Goal: Information Seeking & Learning: Learn about a topic

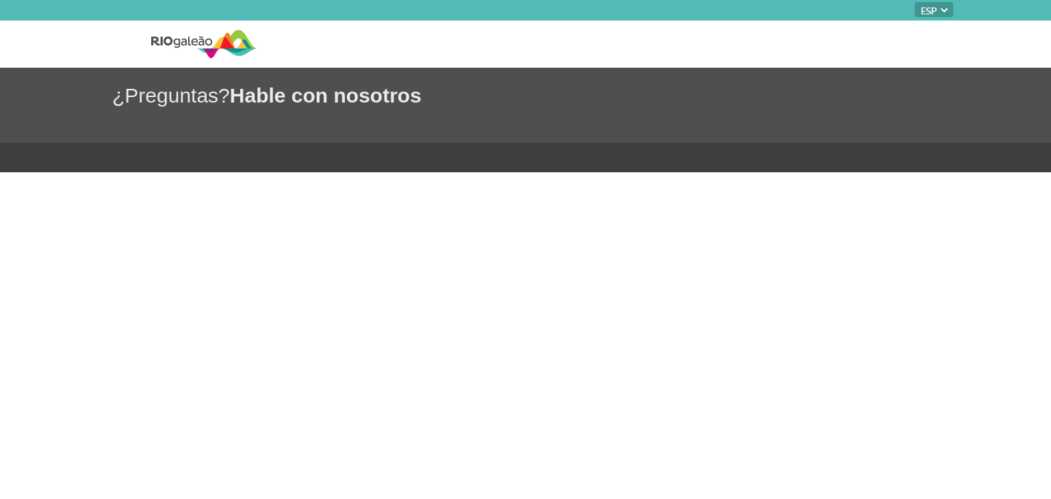
select select "es"
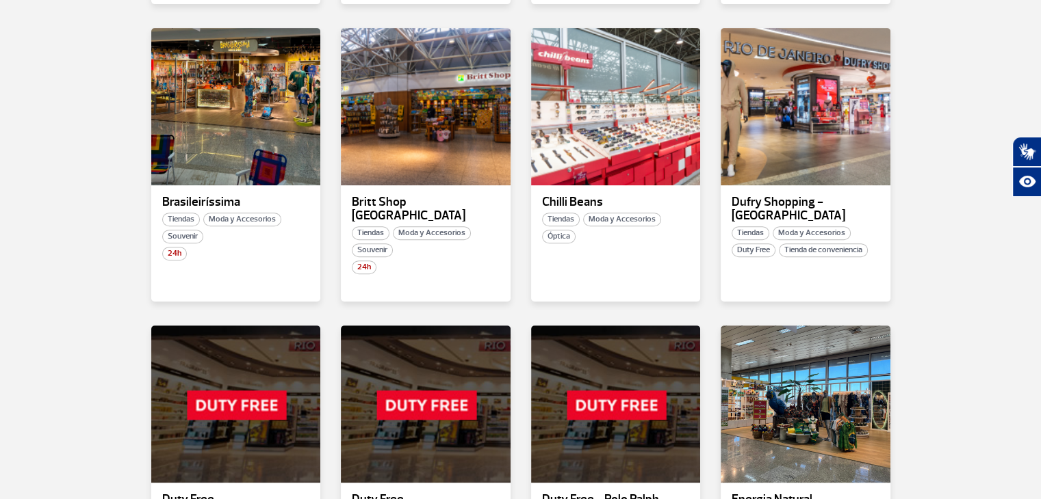
scroll to position [684, 0]
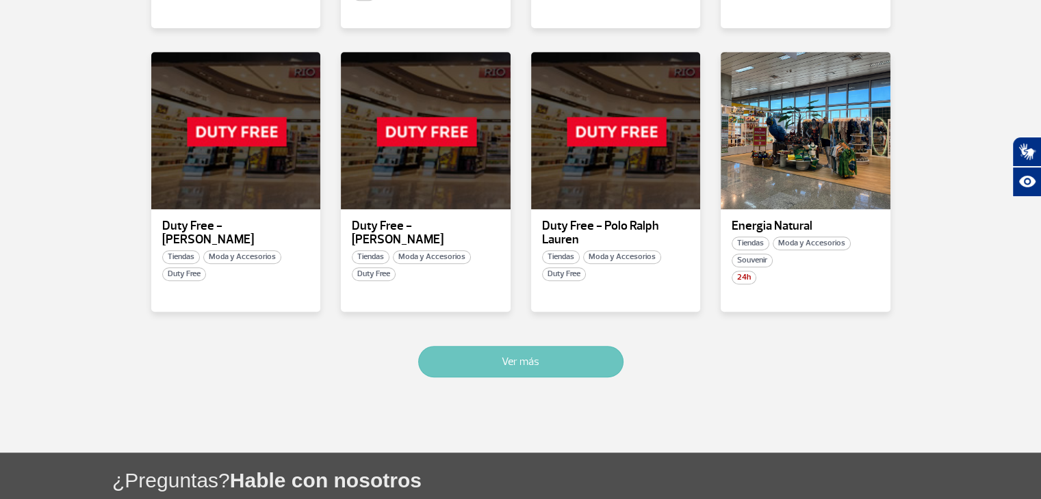
click at [557, 346] on button "Ver más" at bounding box center [520, 361] width 205 height 31
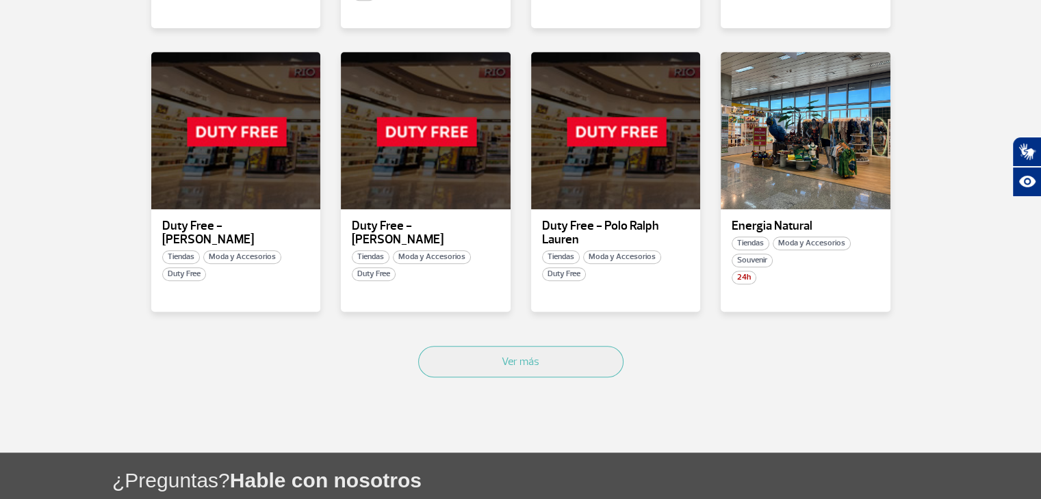
scroll to position [1669, 0]
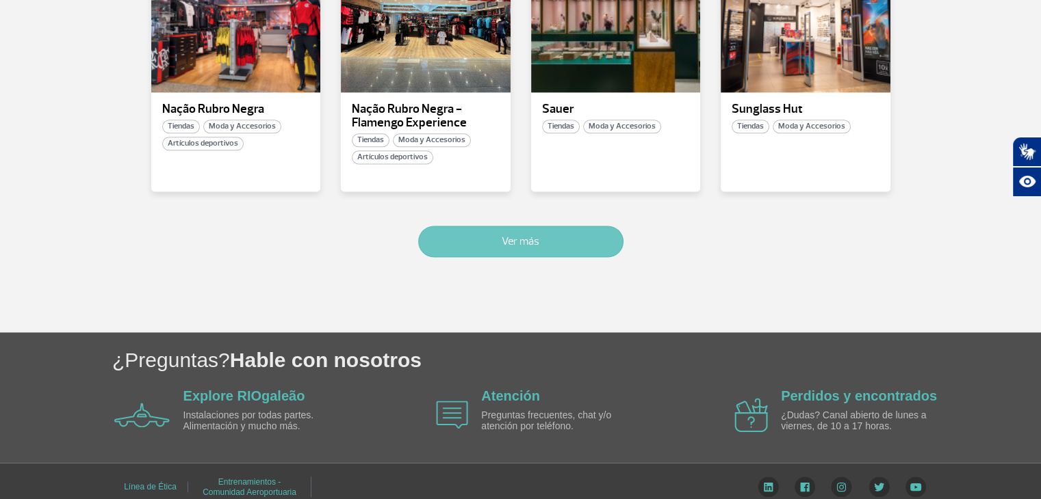
click at [487, 231] on button "Ver más" at bounding box center [520, 241] width 205 height 31
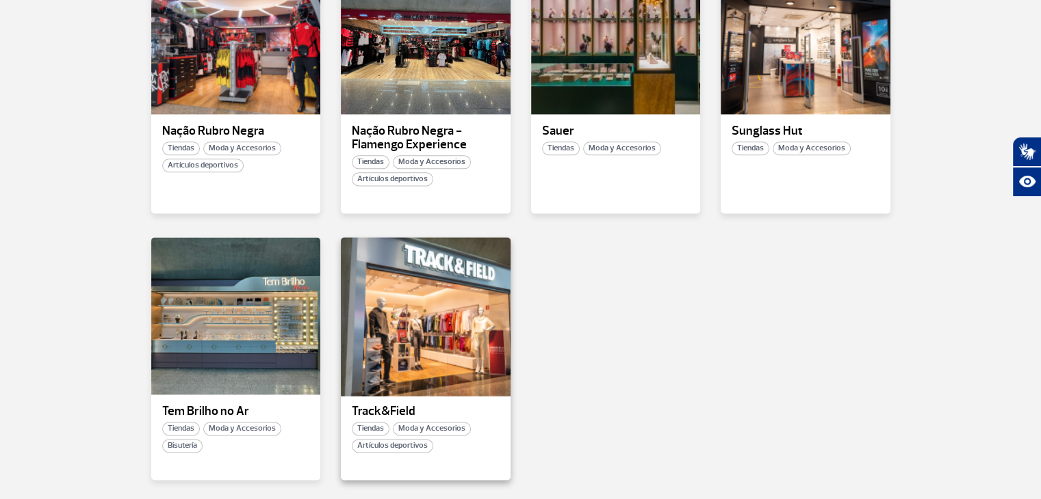
scroll to position [1631, 0]
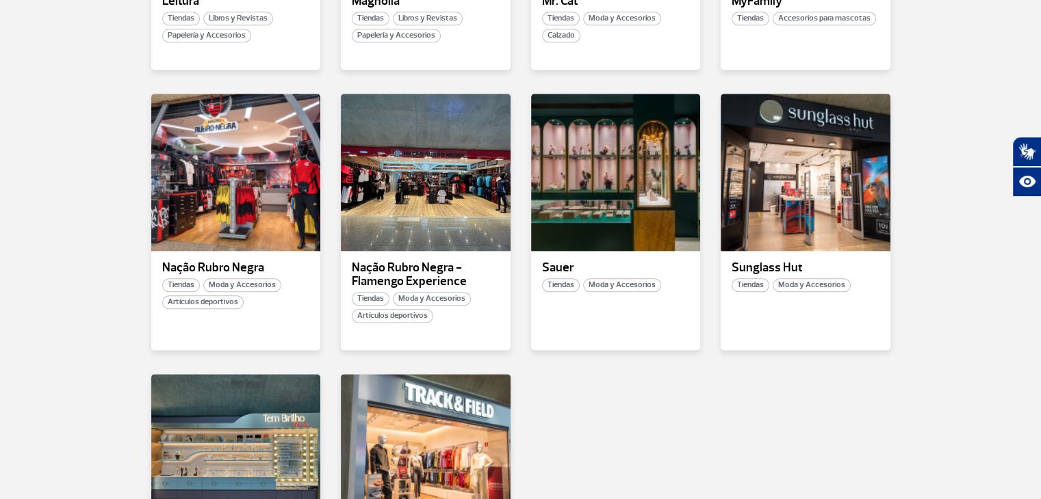
drag, startPoint x: 432, startPoint y: 255, endPoint x: 850, endPoint y: 383, distance: 437.2
click at [850, 383] on div "Tem Brilho no Ar Tiendas Moda y Accesorios Bisutería Track&Field Tiendas Moda y…" at bounding box center [520, 507] width 759 height 267
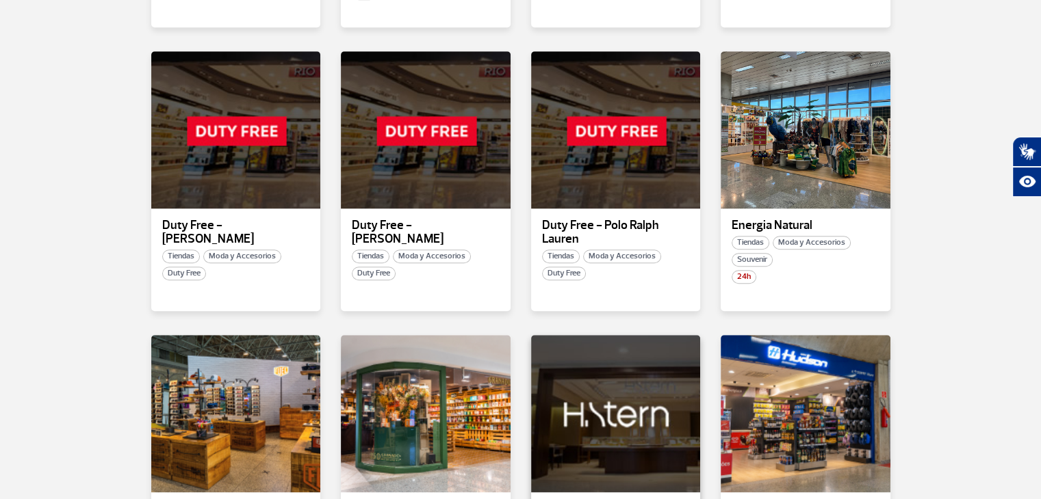
scroll to position [810, 0]
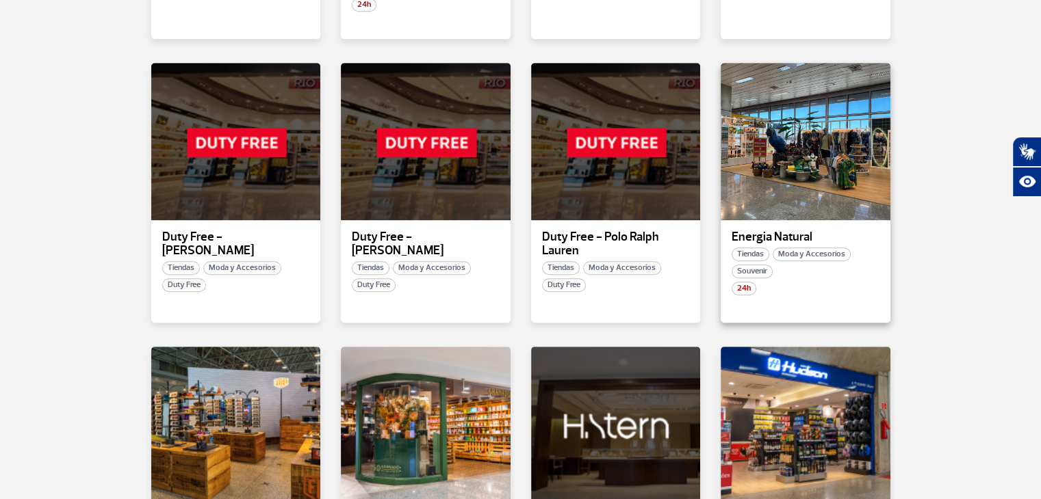
click at [814, 261] on div "Tiendas Moda y Accesorios Souvenir" at bounding box center [805, 263] width 170 height 31
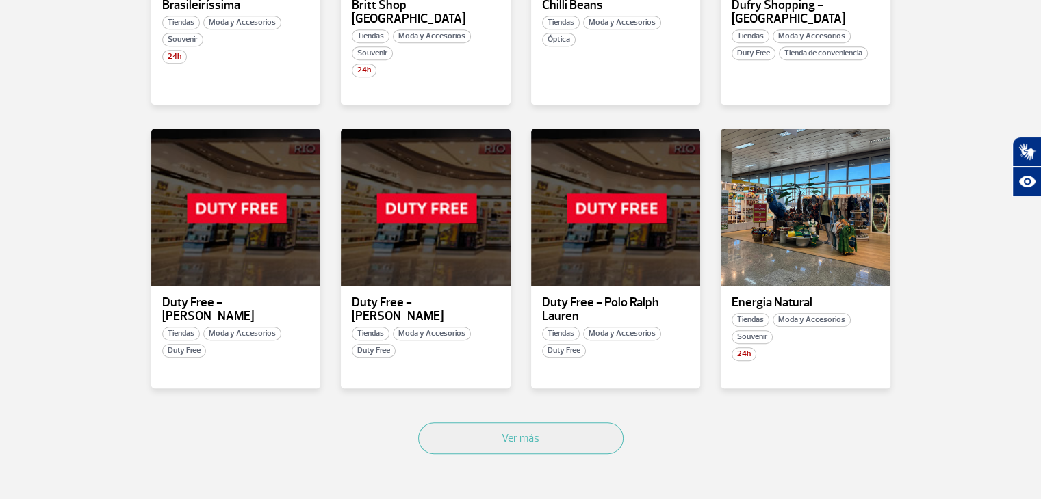
scroll to position [753, 0]
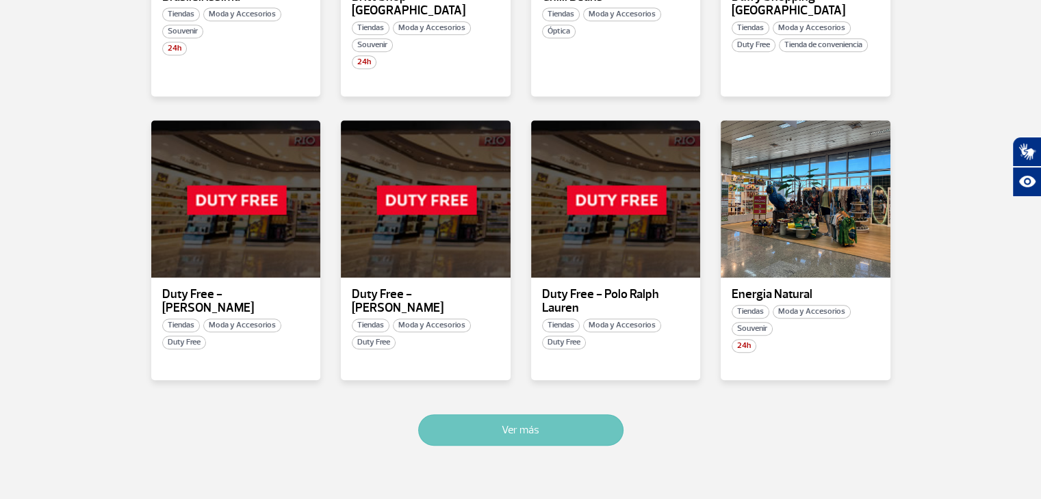
click at [565, 419] on button "Ver más" at bounding box center [520, 430] width 205 height 31
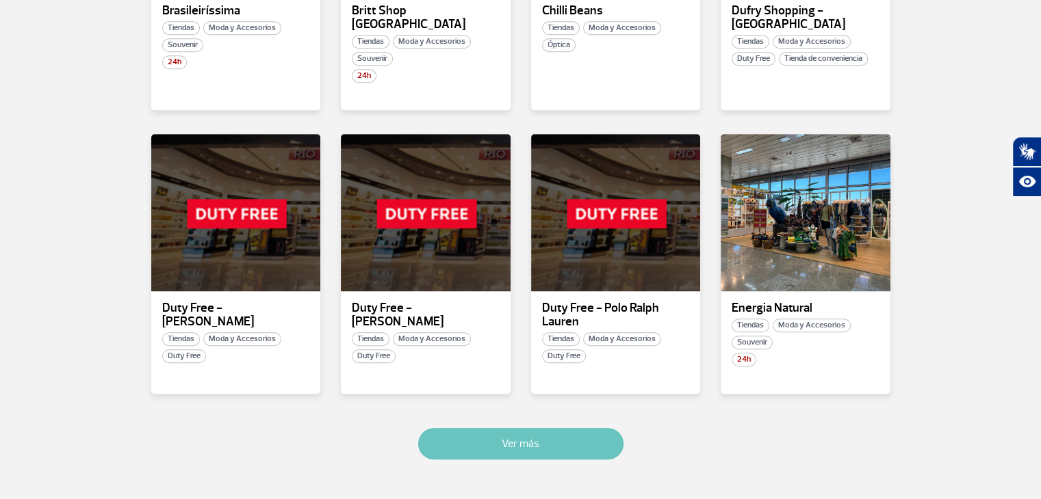
scroll to position [766, 0]
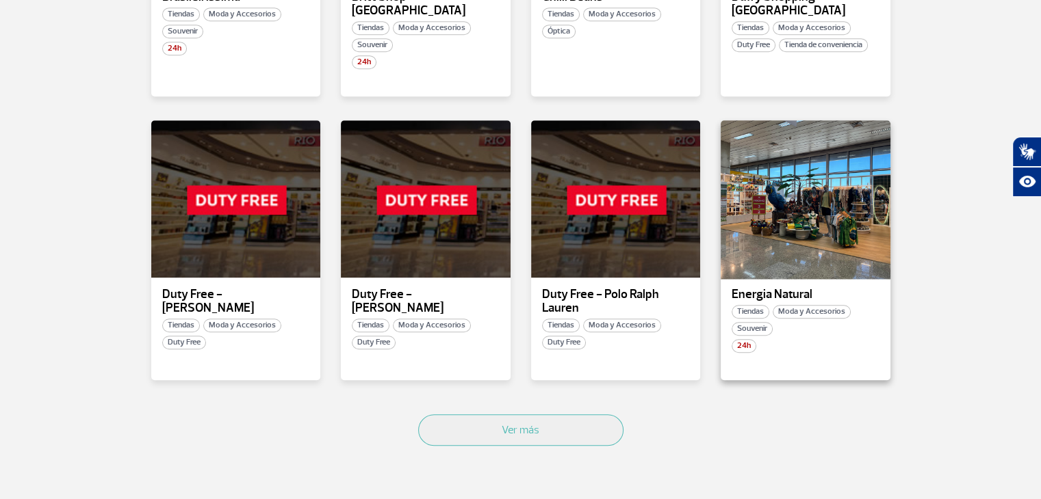
click at [540, 419] on button "Ver más" at bounding box center [520, 430] width 205 height 31
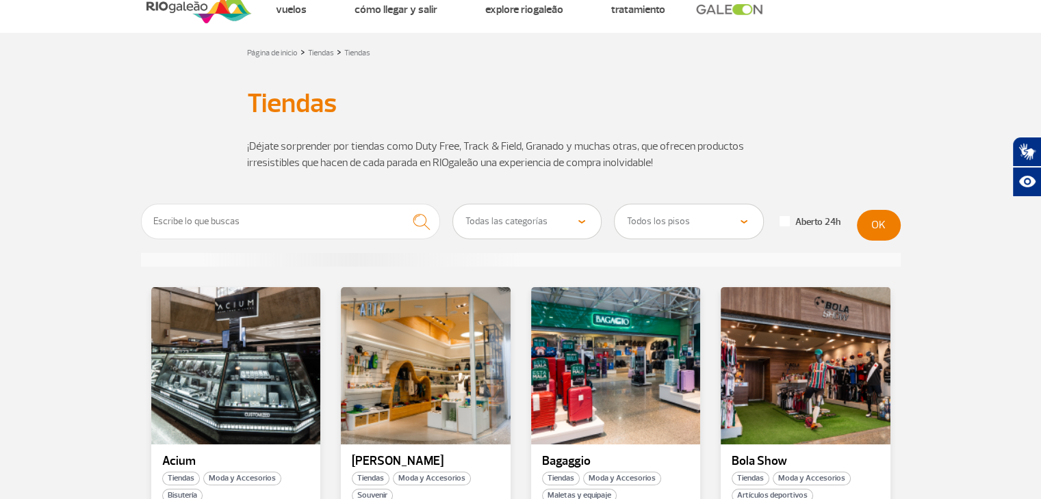
scroll to position [0, 0]
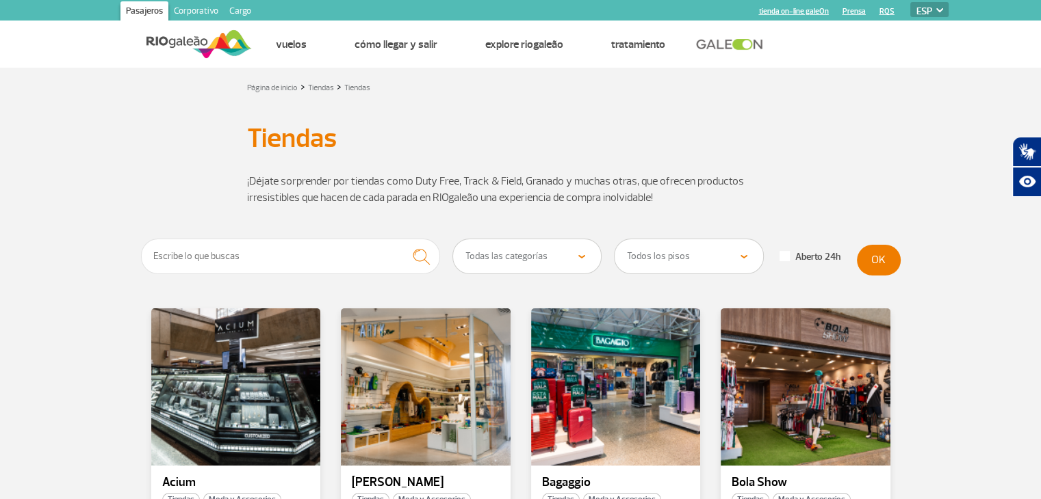
click at [588, 263] on select "Todas las categorías Cosmético y Belleza Electrónica Libros y Revistas Moda y A…" at bounding box center [527, 256] width 148 height 34
select select "336"
click at [453, 239] on select "Todas las categorías Cosmético y Belleza Electrónica Libros y Revistas Moda y A…" at bounding box center [527, 256] width 148 height 34
click at [888, 276] on form "Todas las categorías Cosmético y Belleza Electrónica Libros y Revistas Moda y A…" at bounding box center [520, 260] width 759 height 42
click at [878, 256] on button "OK" at bounding box center [879, 260] width 44 height 31
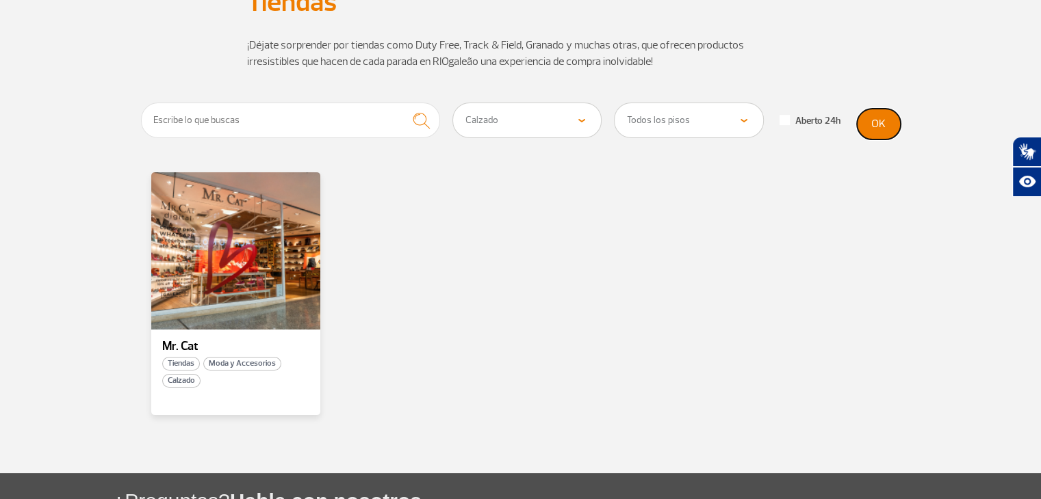
scroll to position [137, 0]
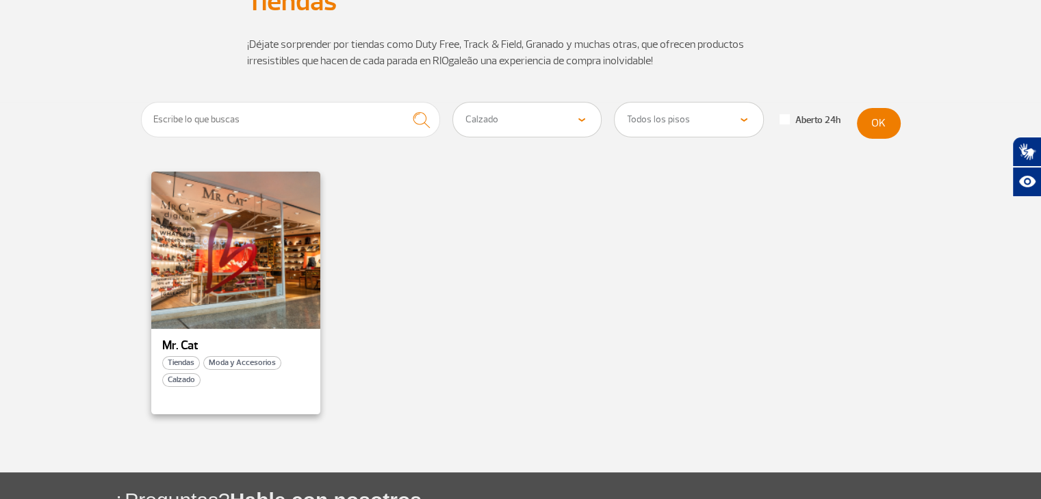
click at [203, 348] on p "Mr. Cat" at bounding box center [236, 346] width 148 height 14
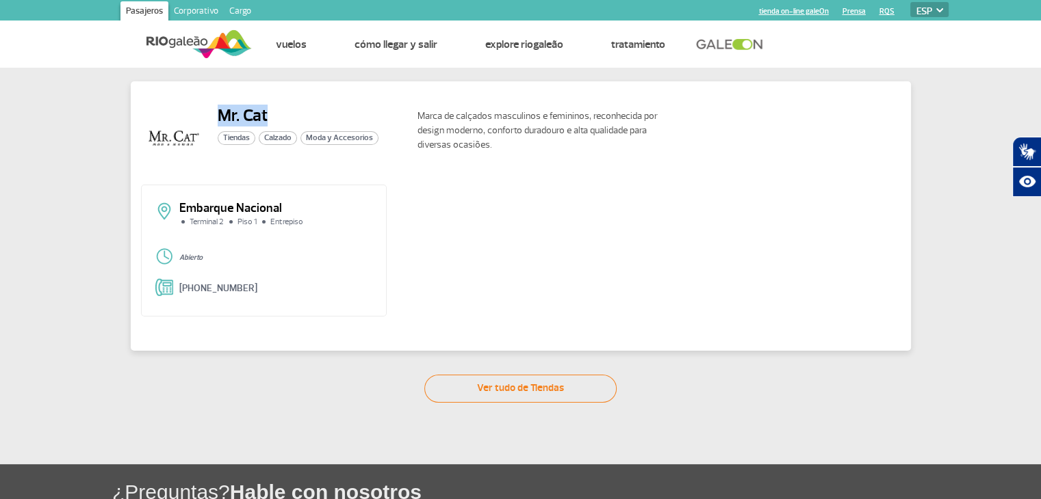
drag, startPoint x: 217, startPoint y: 114, endPoint x: 268, endPoint y: 118, distance: 51.5
click at [268, 118] on h2 "Mr. Cat" at bounding box center [298, 115] width 161 height 21
copy h2 "Mr. Cat"
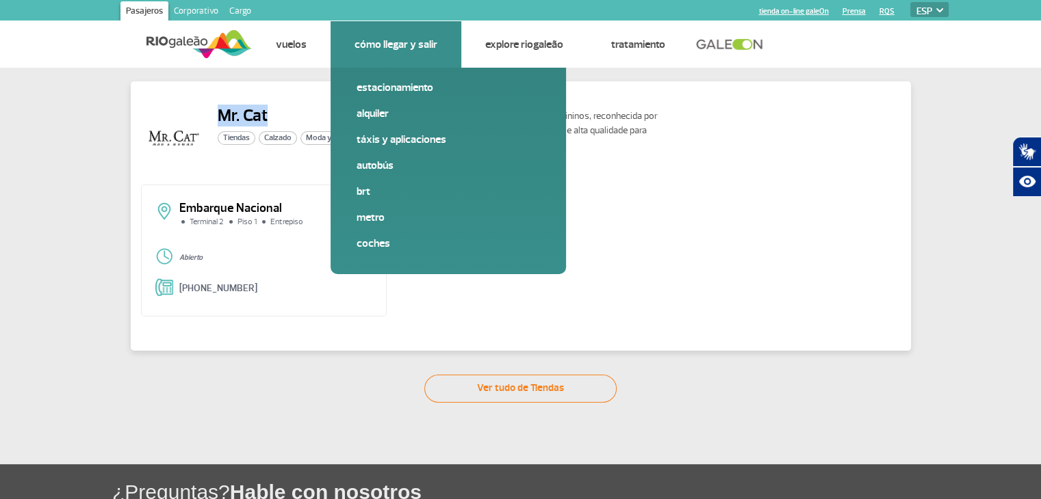
click at [361, 43] on link "Cómo llegar y salir" at bounding box center [395, 45] width 83 height 14
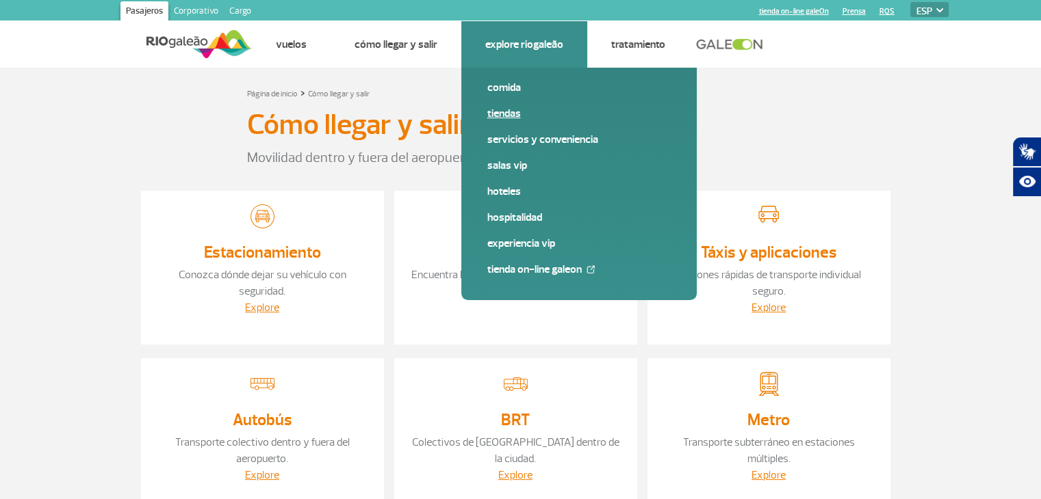
click at [509, 113] on link "Tiendas" at bounding box center [578, 113] width 183 height 15
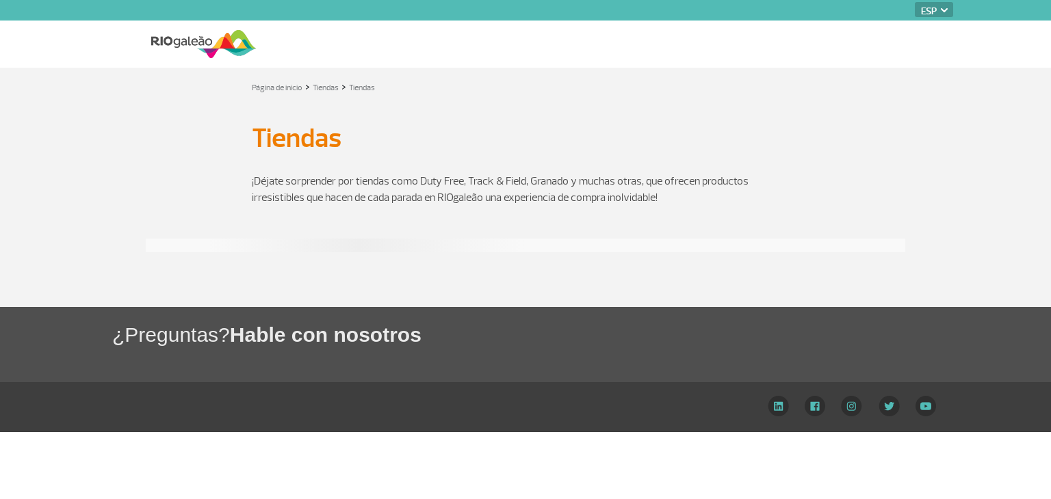
select select "es"
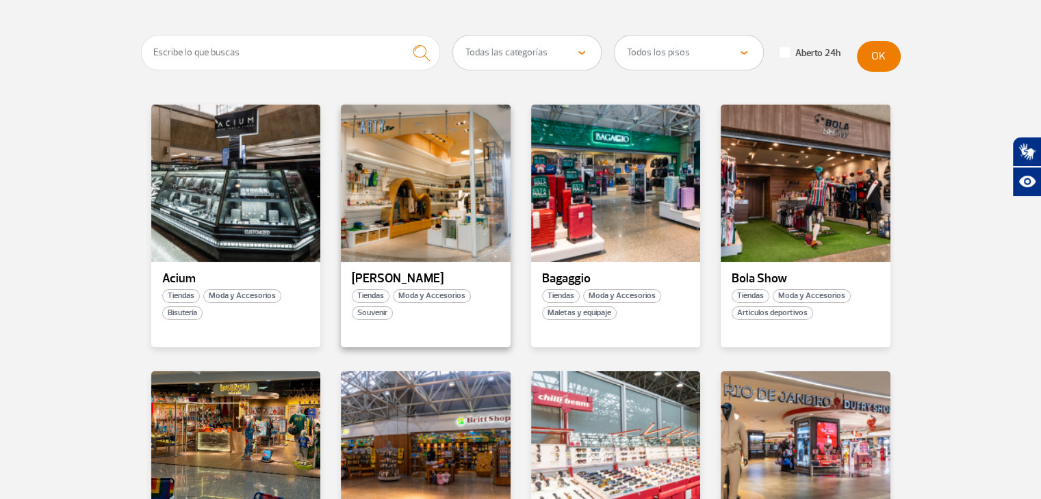
scroll to position [205, 0]
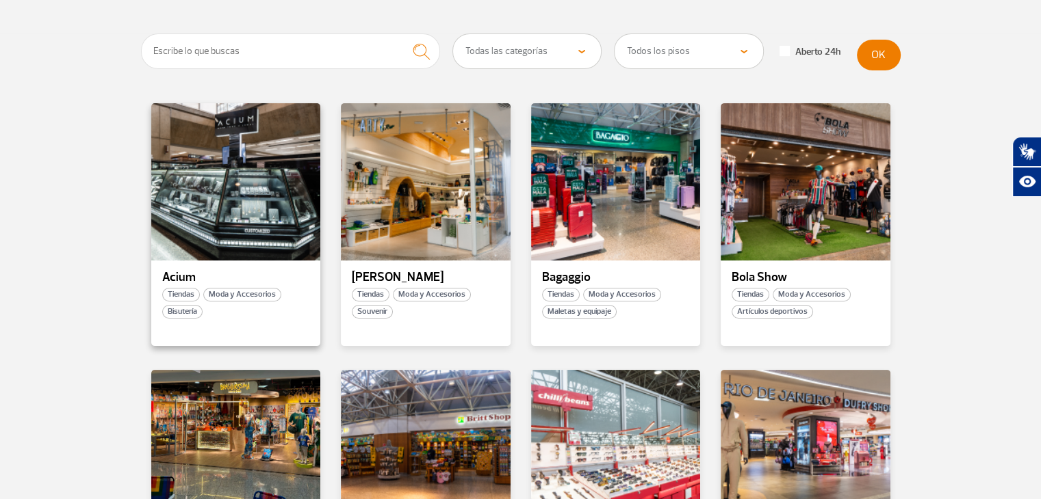
click at [260, 319] on div "Acium Tiendas Moda y Accesorios Bisutería" at bounding box center [236, 224] width 170 height 243
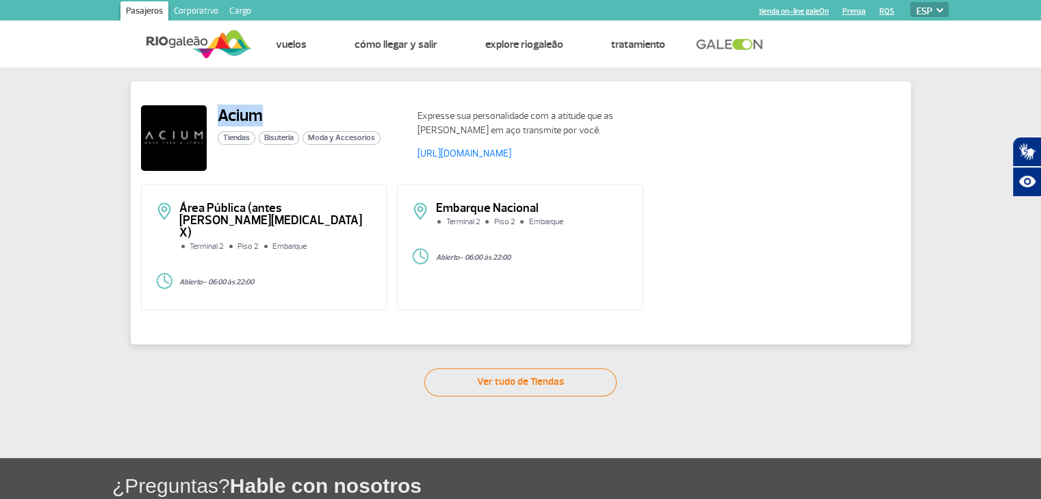
drag, startPoint x: 216, startPoint y: 114, endPoint x: 261, endPoint y: 113, distance: 44.5
click at [260, 114] on div "Acium Tiendas Bisutería Moda y Accesorios" at bounding box center [274, 138] width 266 height 66
copy h2 "Acium"
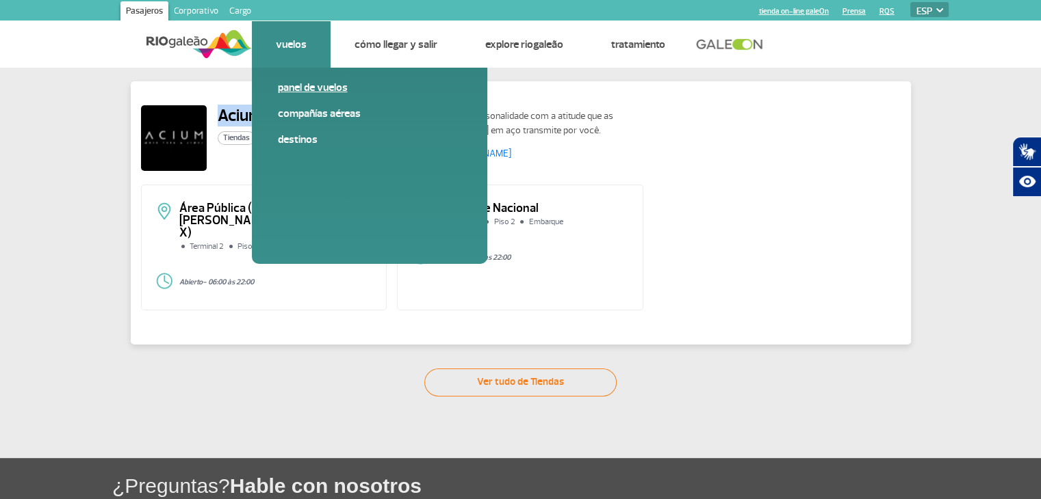
click at [309, 88] on link "Panel de vuelos" at bounding box center [369, 87] width 183 height 15
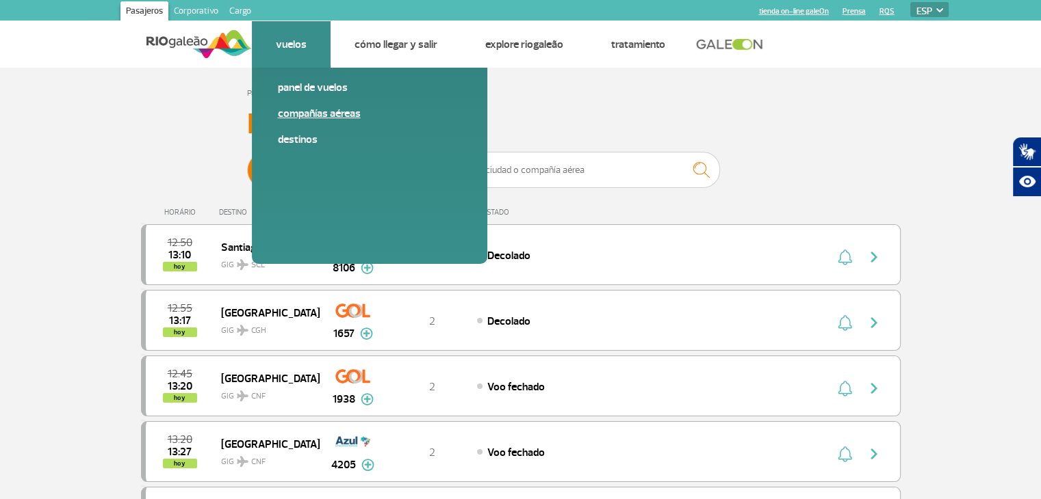
click at [319, 118] on link "Compañías aéreas" at bounding box center [369, 113] width 183 height 15
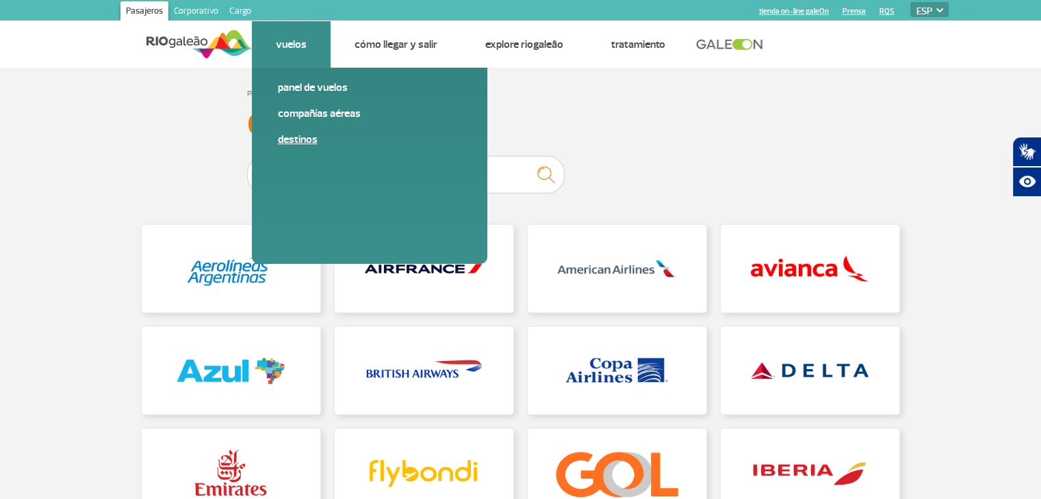
click at [304, 140] on link "Destinos" at bounding box center [369, 139] width 183 height 15
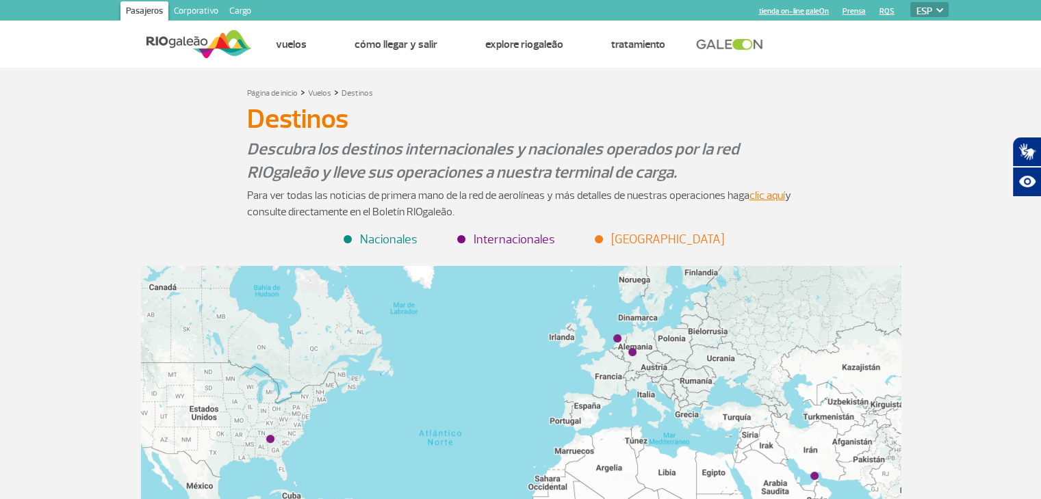
click at [517, 236] on li "Internacionales" at bounding box center [506, 240] width 96 height 18
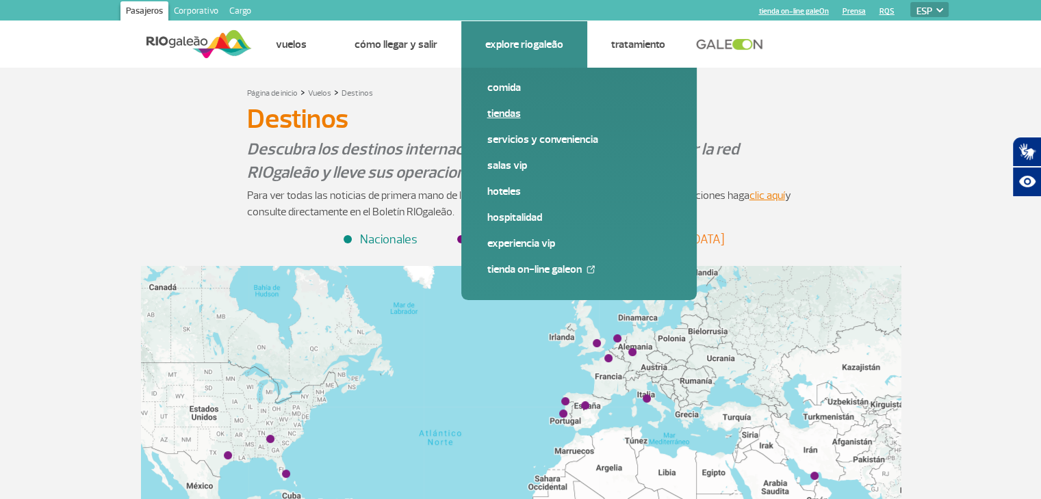
click at [510, 118] on link "Tiendas" at bounding box center [578, 113] width 183 height 15
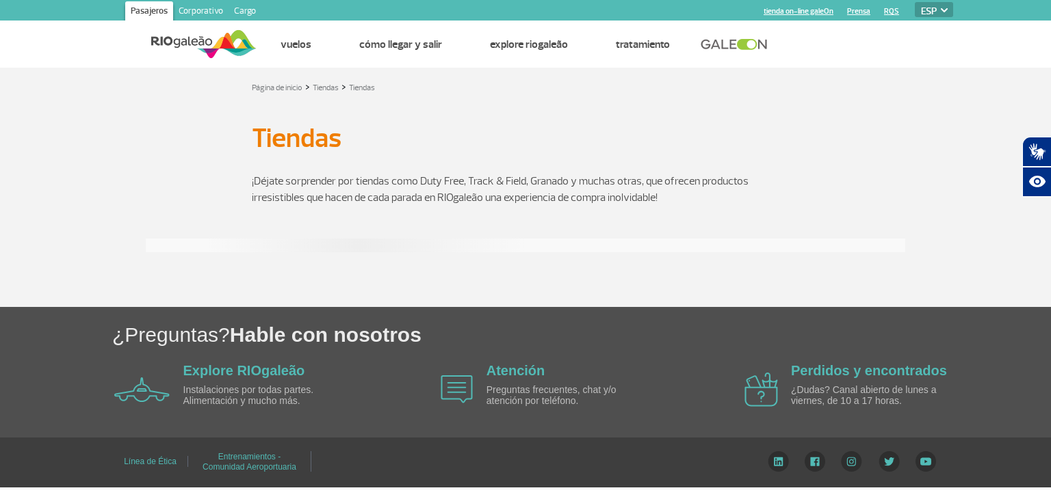
select select "es"
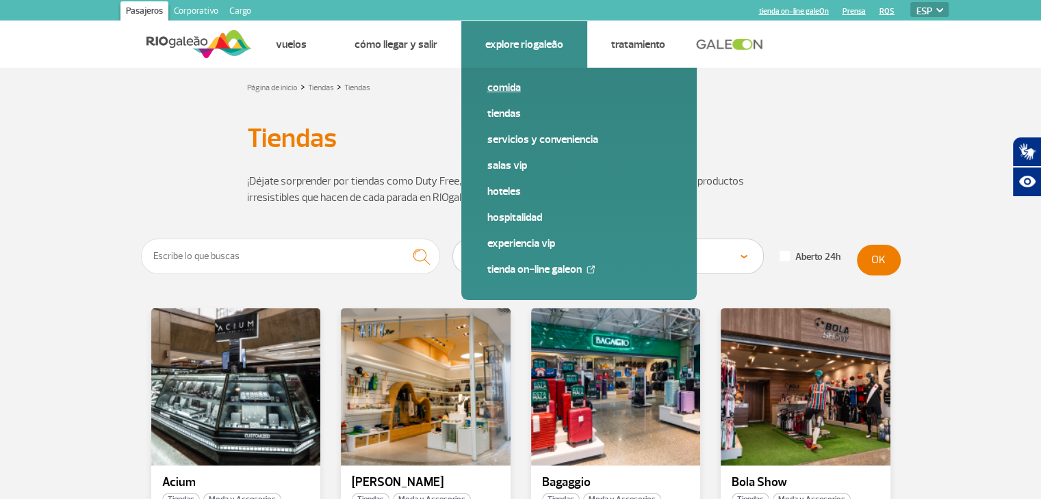
click at [503, 94] on link "Comida" at bounding box center [578, 87] width 183 height 15
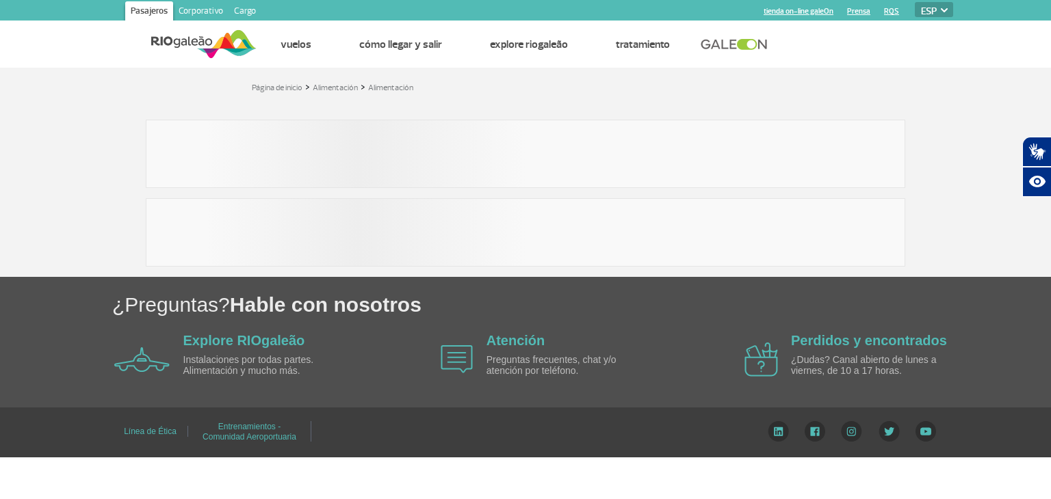
select select "es"
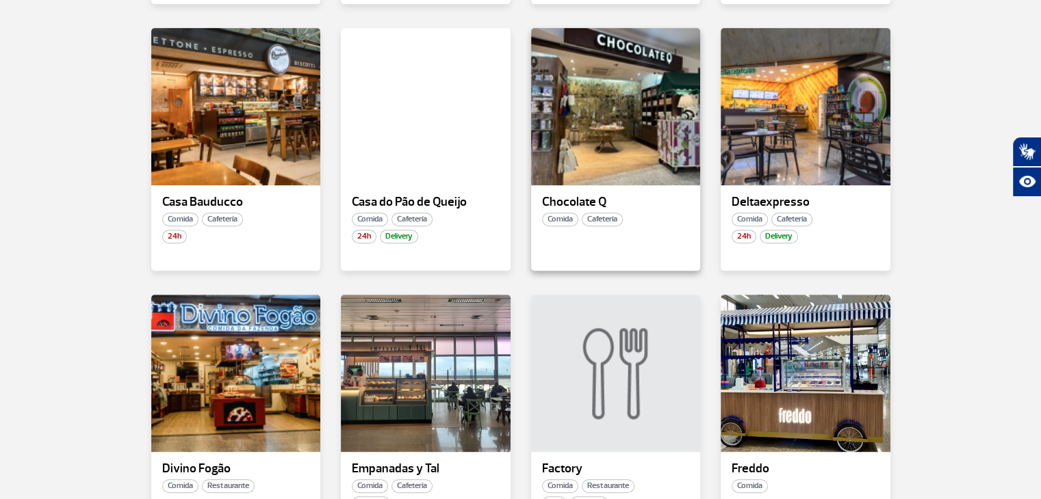
scroll to position [547, 0]
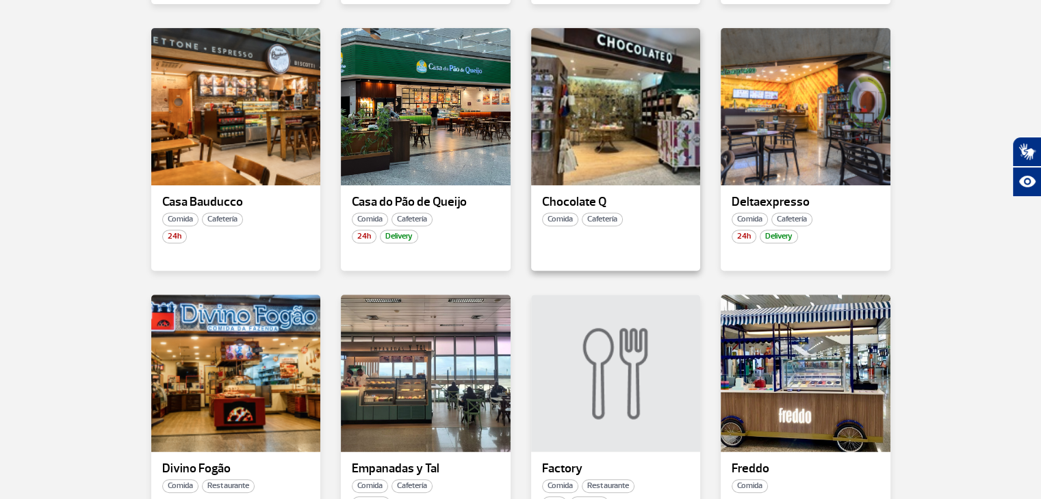
click at [643, 231] on div "Chocolate Q Comida Cafetería" at bounding box center [616, 149] width 170 height 243
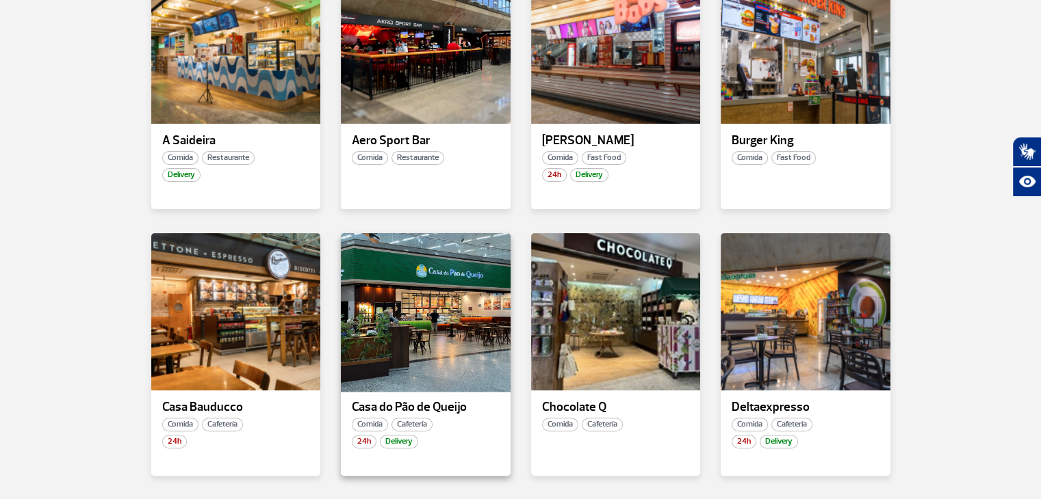
scroll to position [205, 0]
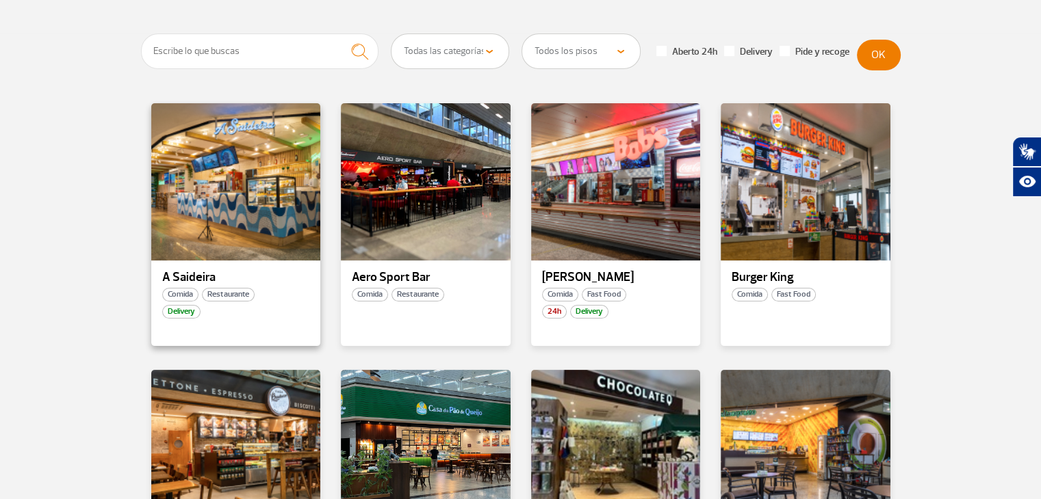
click at [276, 303] on div "A Saideira Comida Restaurante Delivery" at bounding box center [236, 224] width 170 height 243
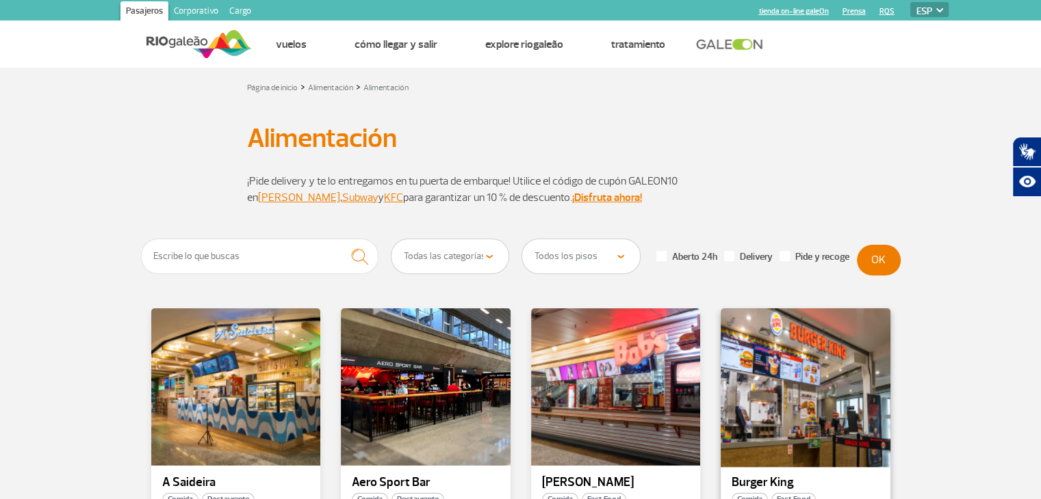
click at [768, 396] on div at bounding box center [805, 387] width 172 height 161
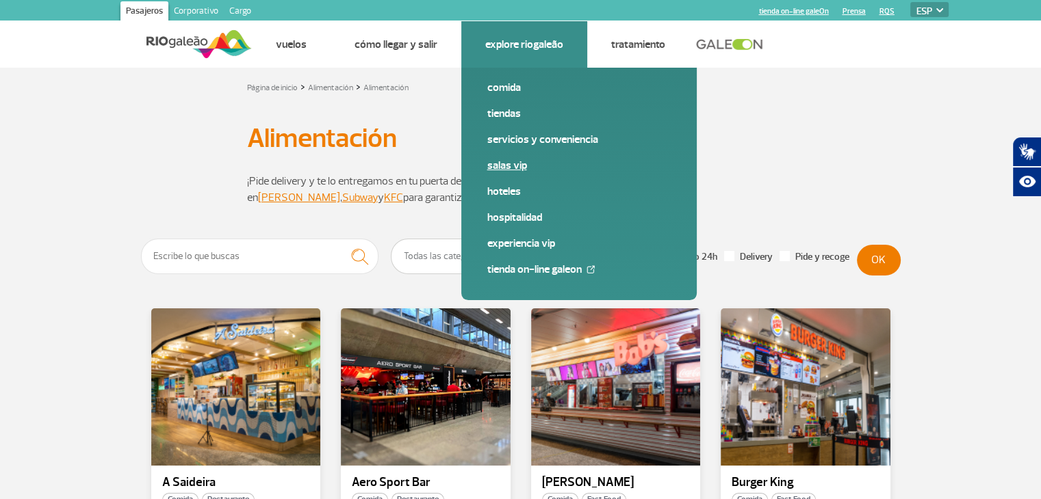
click at [514, 165] on link "Salas VIP" at bounding box center [578, 165] width 183 height 15
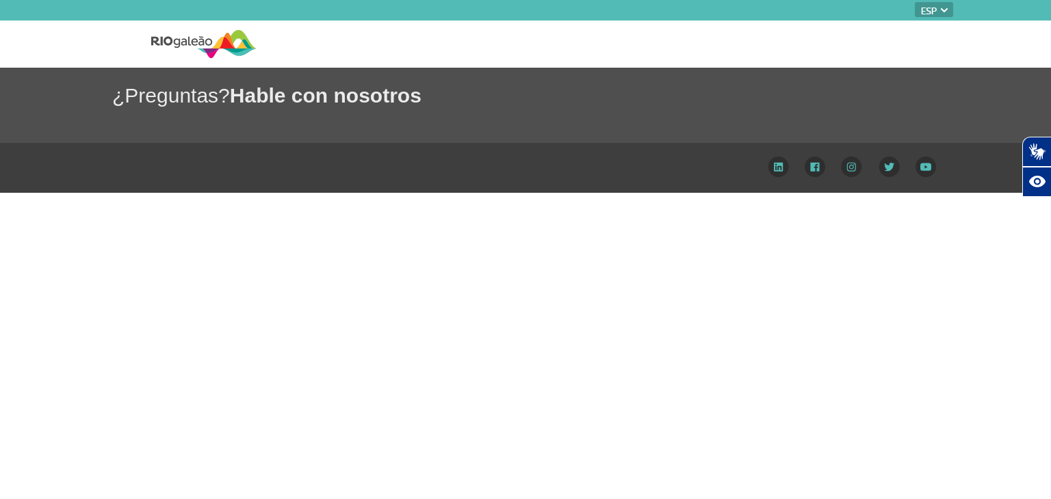
select select "es"
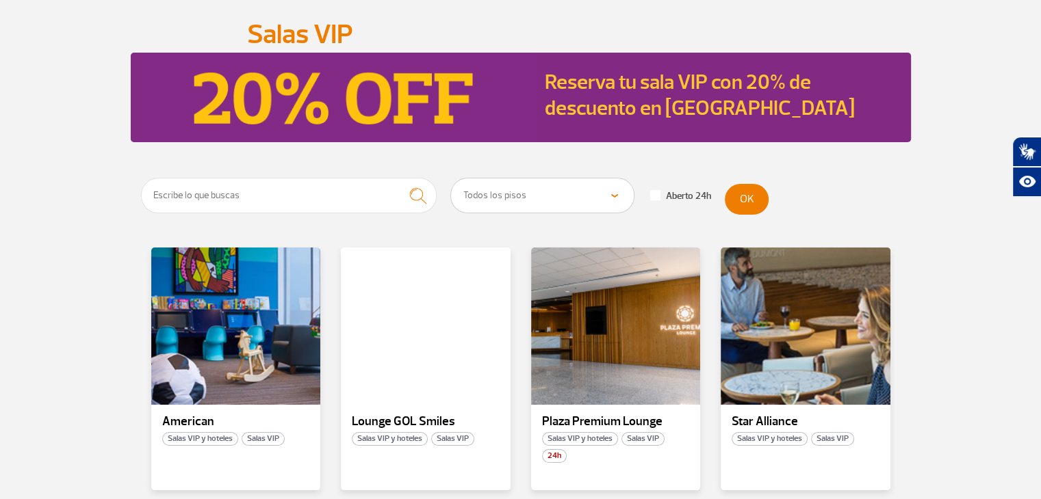
scroll to position [205, 0]
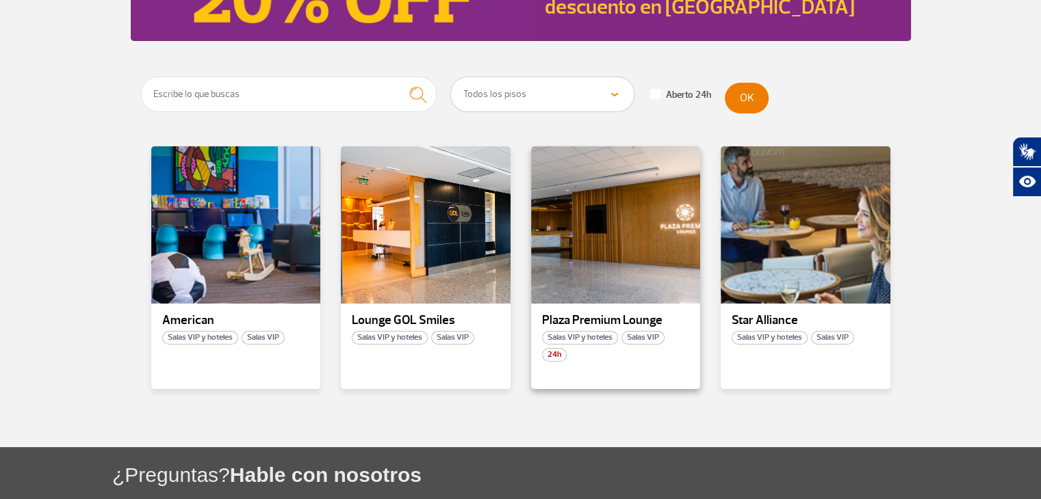
click at [642, 361] on div "24h" at bounding box center [616, 355] width 170 height 14
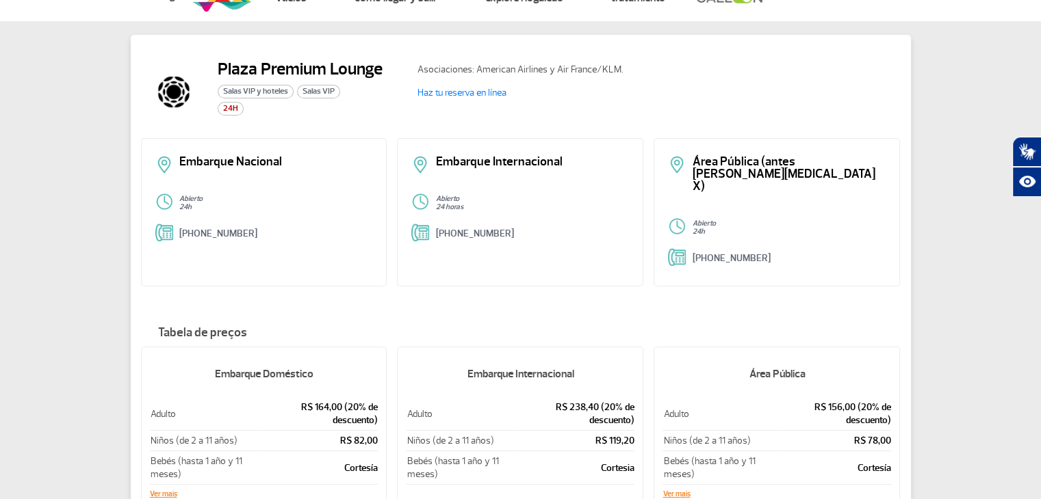
scroll to position [68, 0]
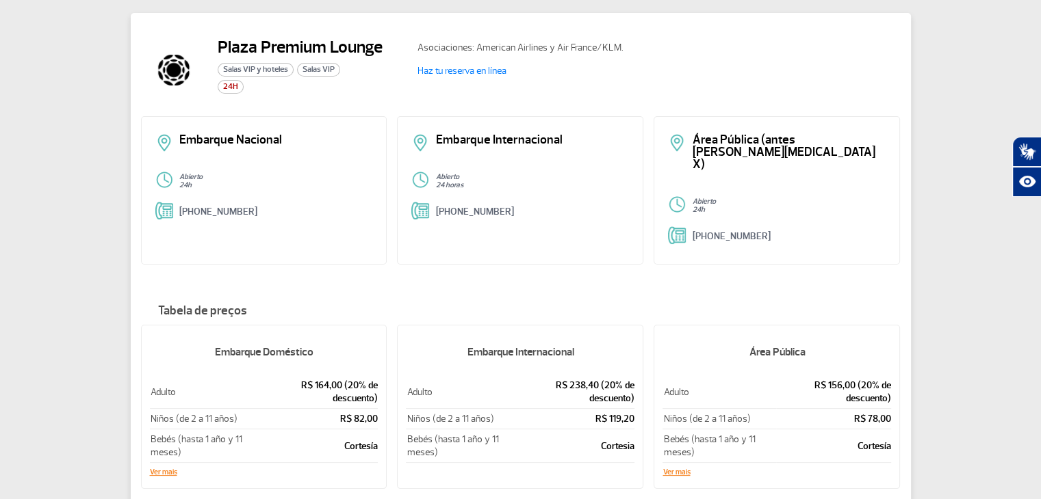
click at [531, 146] on p "Embarque Internacional" at bounding box center [532, 140] width 194 height 12
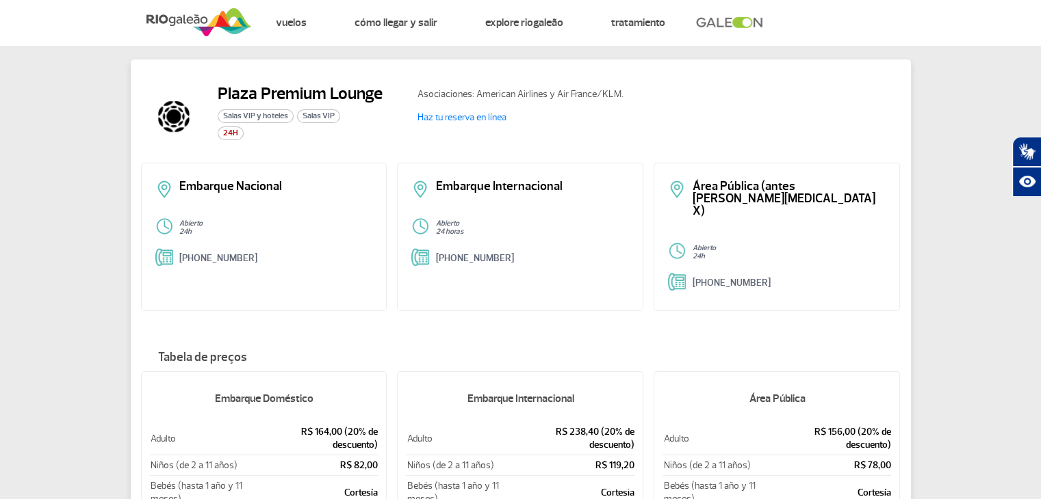
scroll to position [0, 0]
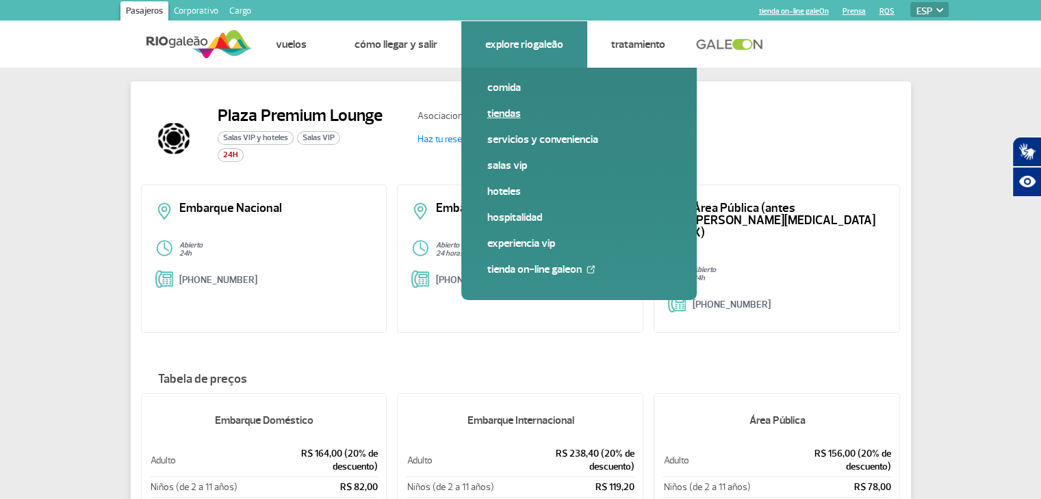
click at [502, 115] on link "Tiendas" at bounding box center [578, 113] width 183 height 15
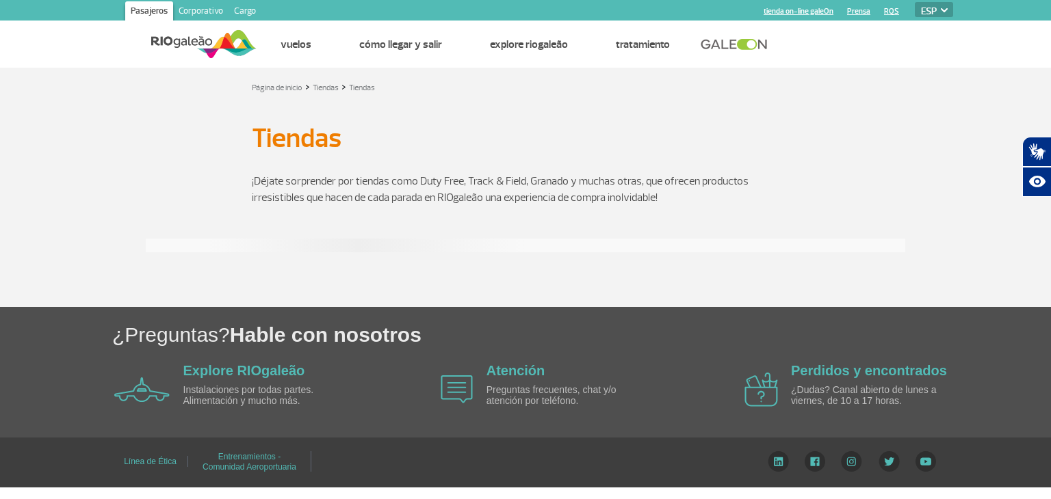
select select "es"
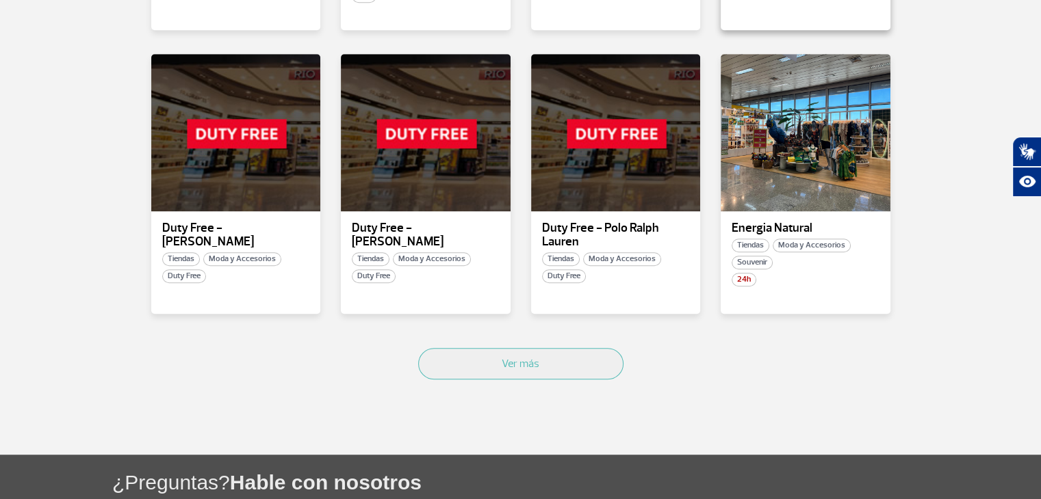
scroll to position [821, 0]
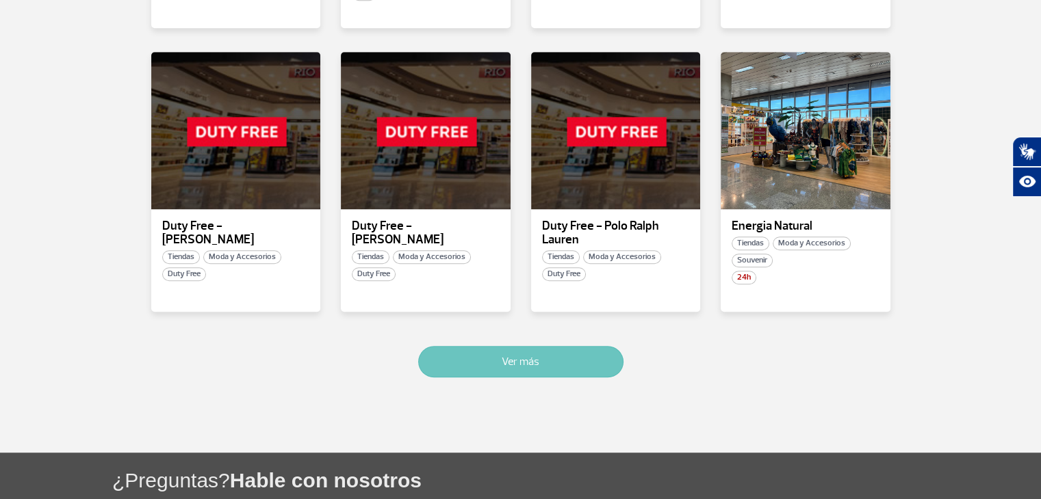
click at [564, 346] on button "Ver más" at bounding box center [520, 361] width 205 height 31
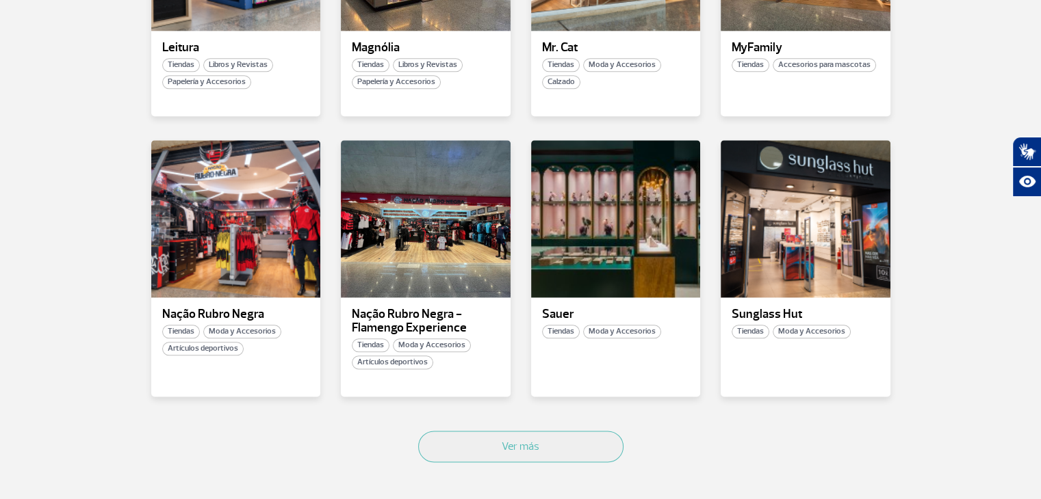
scroll to position [1585, 0]
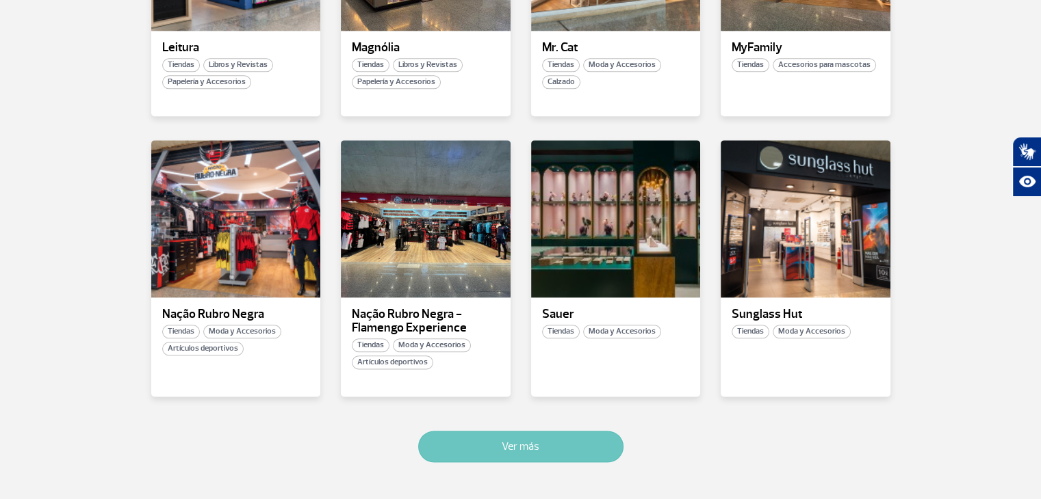
click at [543, 434] on button "Ver más" at bounding box center [520, 446] width 205 height 31
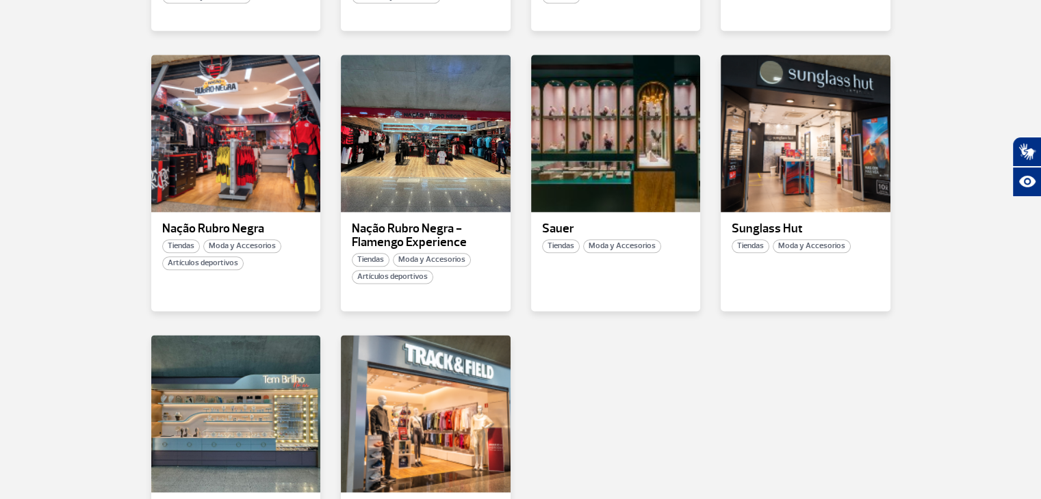
scroll to position [1646, 0]
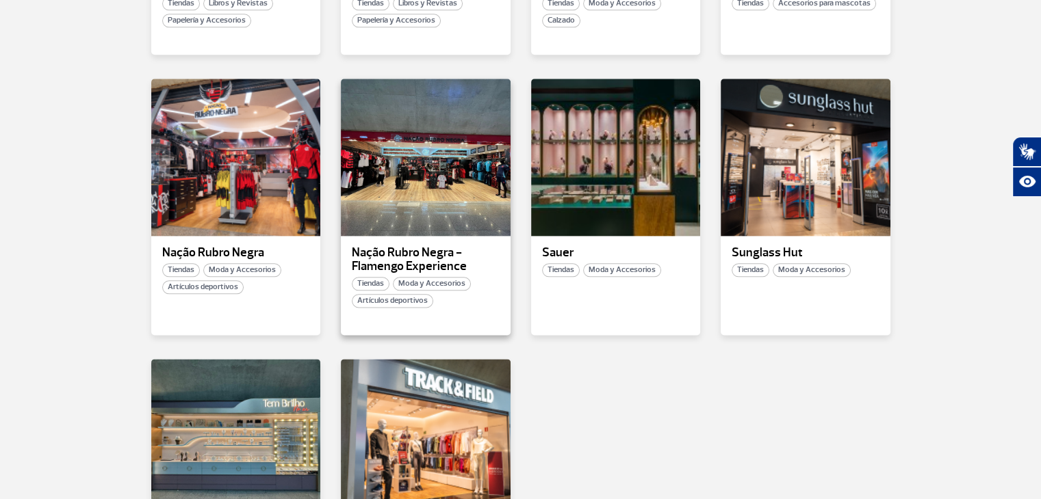
click at [482, 285] on div "Tiendas Moda y Accesorios Artículos deportivos" at bounding box center [426, 292] width 170 height 31
